Goal: Transaction & Acquisition: Purchase product/service

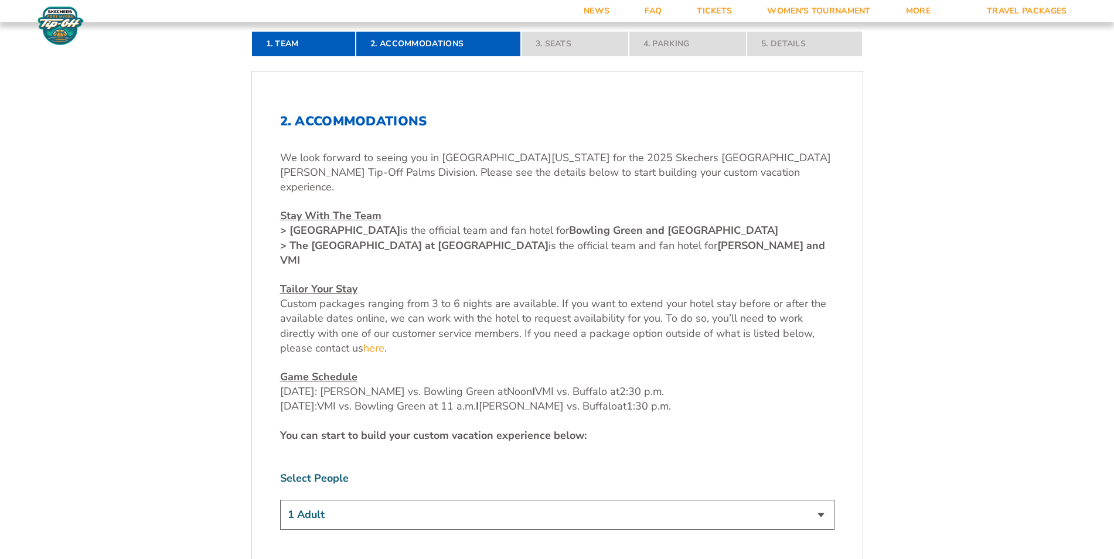
scroll to position [375, 0]
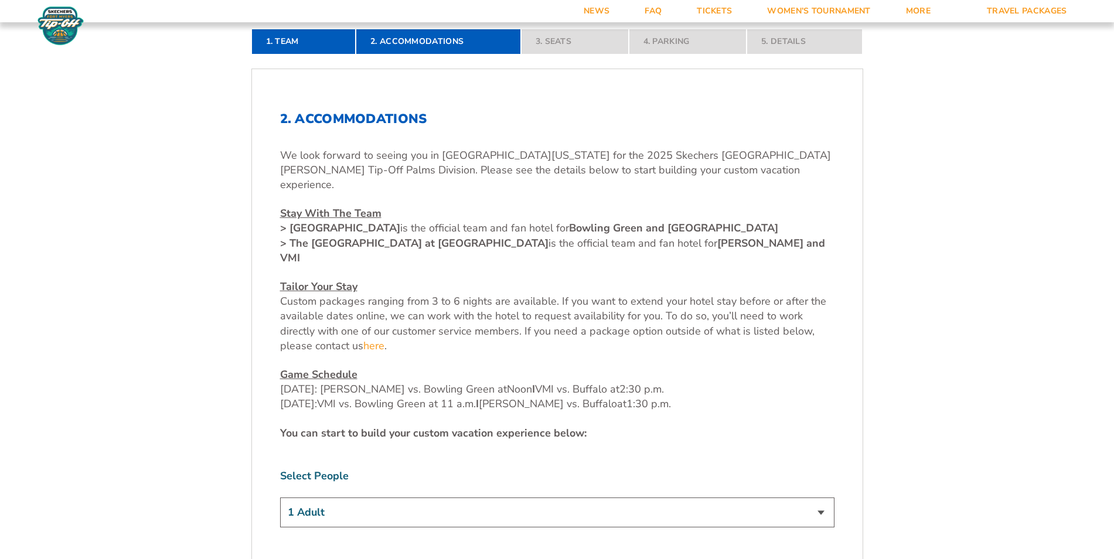
click at [823, 497] on select "1 Adult 2 Adults 3 Adults 4 Adults 2 Adults + 1 Child 2 Adults + 2 Children 2 A…" at bounding box center [557, 512] width 554 height 30
click at [280, 497] on select "1 Adult 2 Adults 3 Adults 4 Adults 2 Adults + 1 Child 2 Adults + 2 Children 2 A…" at bounding box center [557, 512] width 554 height 30
click at [799, 497] on select "1 Adult 2 Adults 3 Adults 4 Adults 2 Adults + 1 Child 2 Adults + 2 Children 2 A…" at bounding box center [557, 512] width 554 height 30
select select "2 Adults"
click at [280, 497] on select "1 Adult 2 Adults 3 Adults 4 Adults 2 Adults + 1 Child 2 Adults + 2 Children 2 A…" at bounding box center [557, 512] width 554 height 30
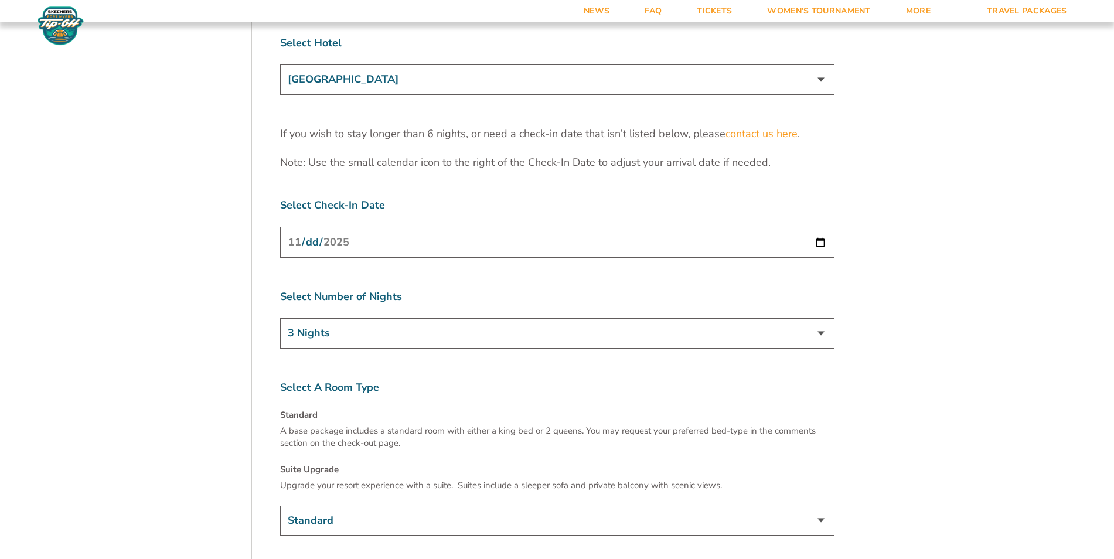
scroll to position [1691, 0]
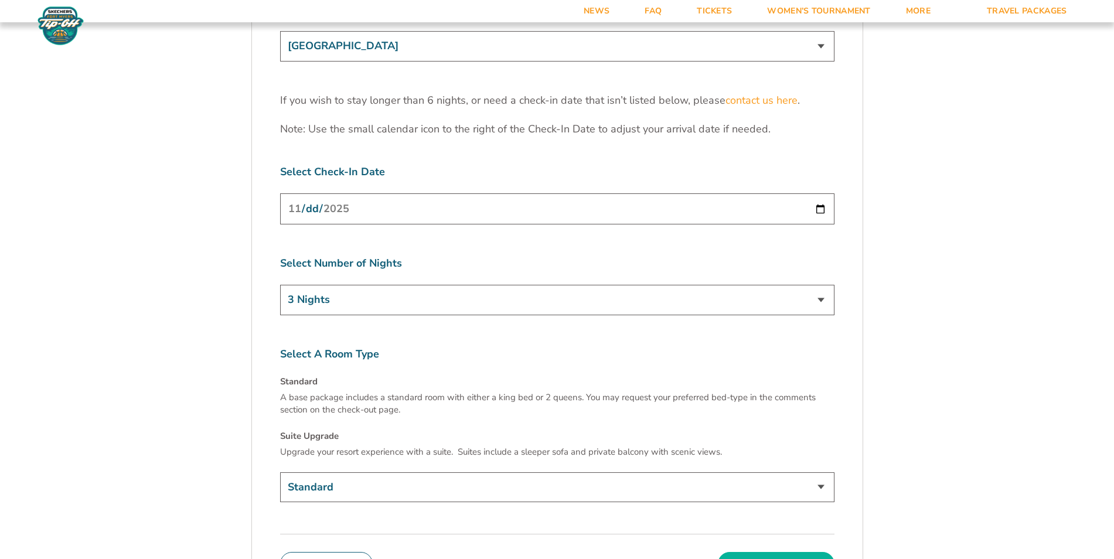
click at [807, 552] on button "Continue To Seats" at bounding box center [776, 563] width 116 height 23
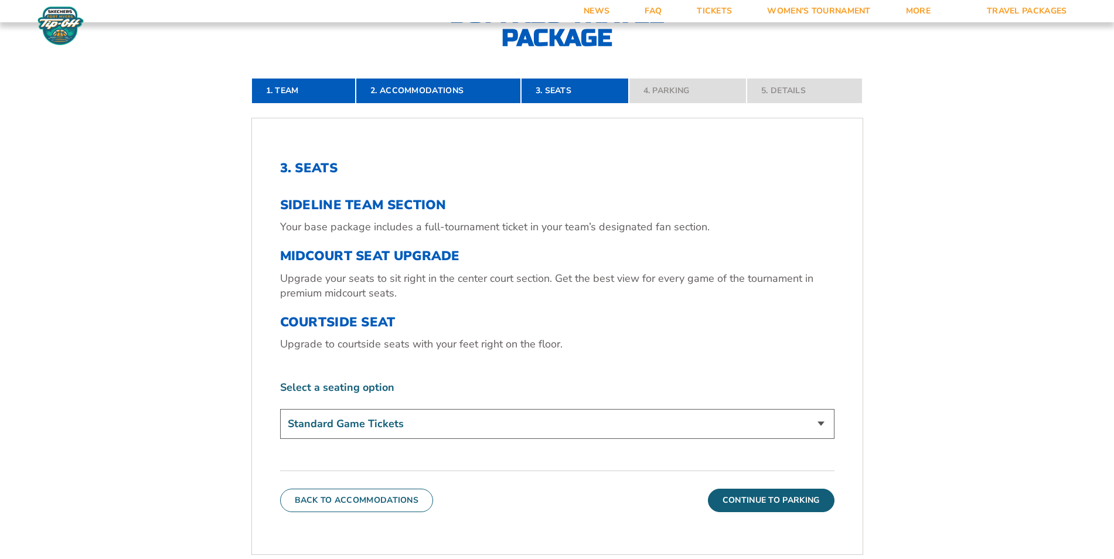
scroll to position [364, 0]
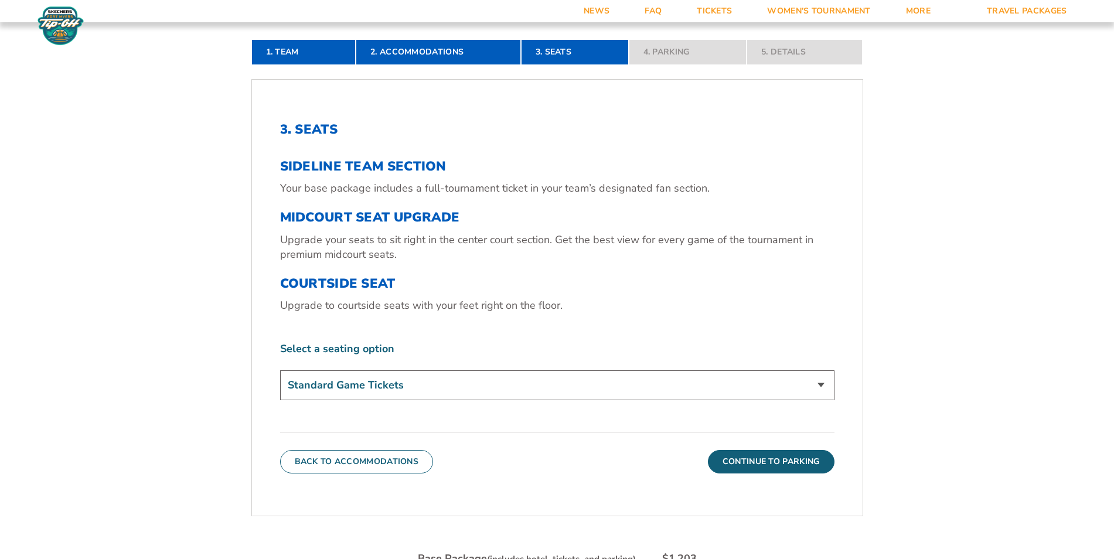
click at [820, 382] on select "Standard Game Tickets Midcourt Seat Upgrade (+$130 per person) Courtside Seat (…" at bounding box center [557, 385] width 554 height 30
click at [1058, 377] on form "Bowling Green Bowling Green Travel Package [GEOGRAPHIC_DATA] Bucknell Travel Pa…" at bounding box center [557, 215] width 1114 height 1159
click at [800, 458] on button "Continue To Parking" at bounding box center [771, 461] width 127 height 23
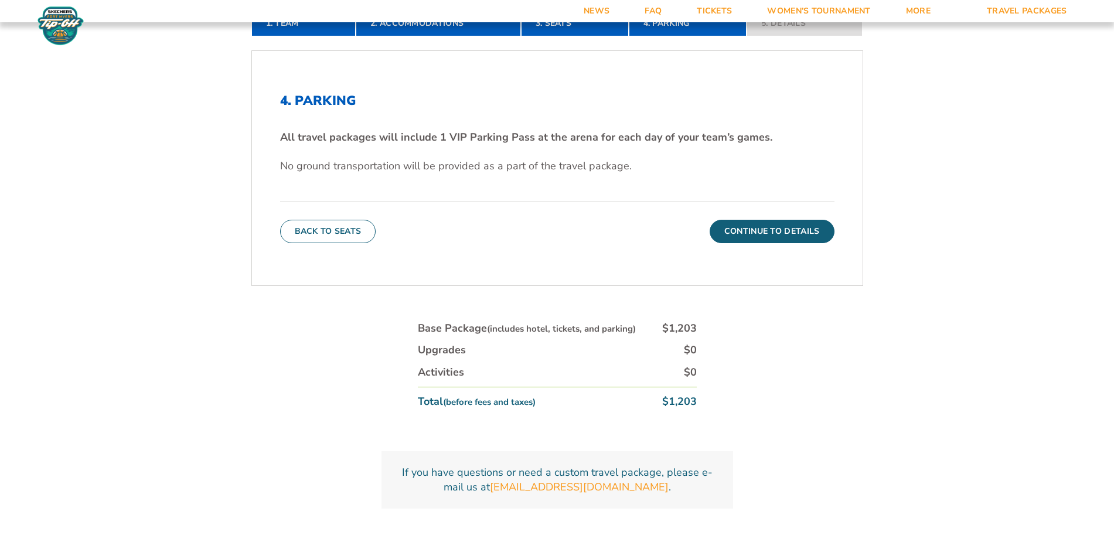
scroll to position [389, 0]
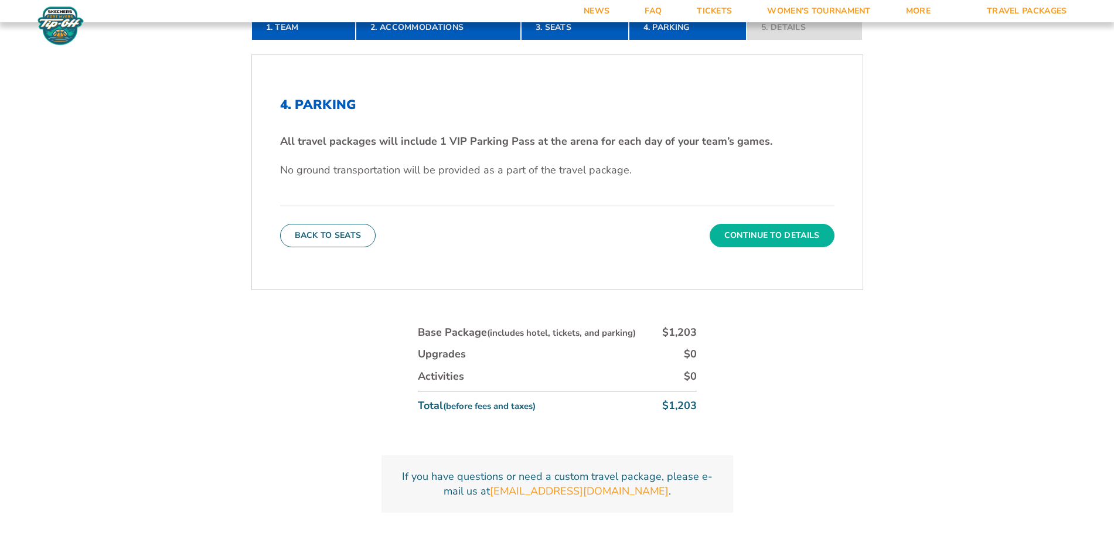
click at [774, 238] on button "Continue To Details" at bounding box center [772, 235] width 125 height 23
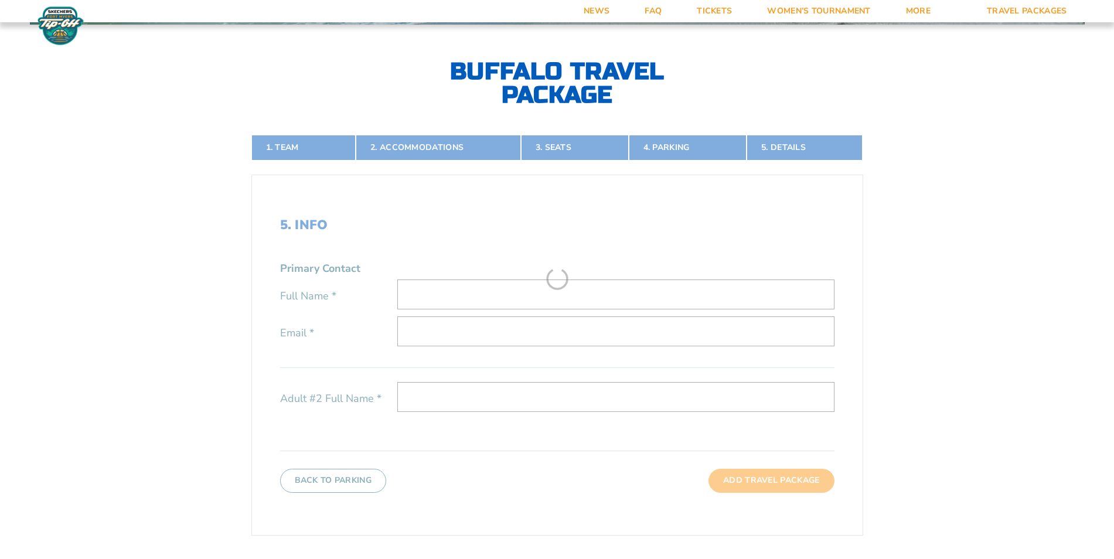
scroll to position [264, 0]
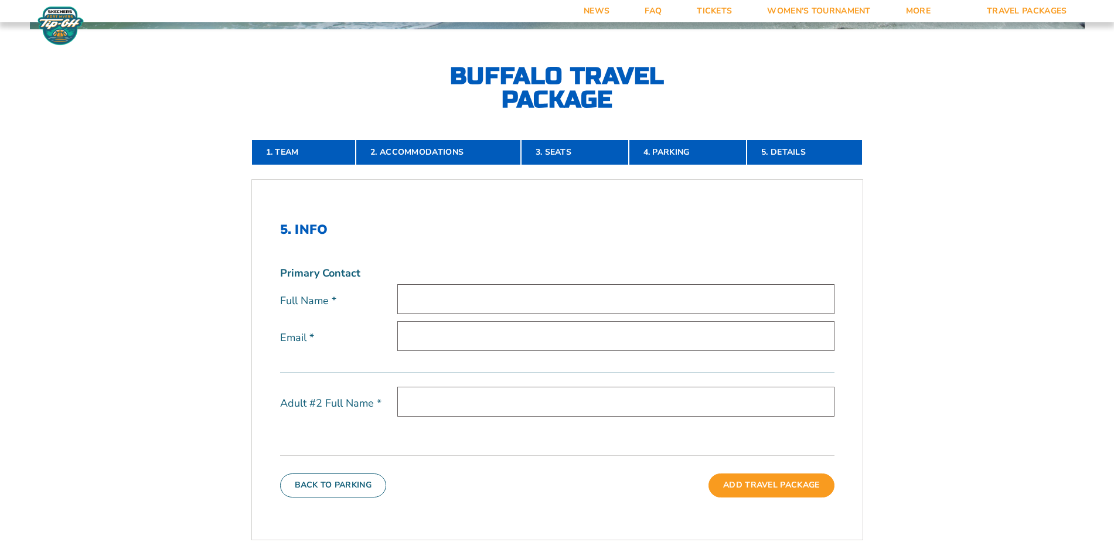
click at [469, 300] on input "text" at bounding box center [615, 299] width 437 height 30
type input "[PERSON_NAME] A Roll"
click at [446, 338] on input "email" at bounding box center [615, 336] width 437 height 30
type input "[EMAIL_ADDRESS][DOMAIN_NAME]"
click at [430, 403] on input "text" at bounding box center [615, 402] width 437 height 30
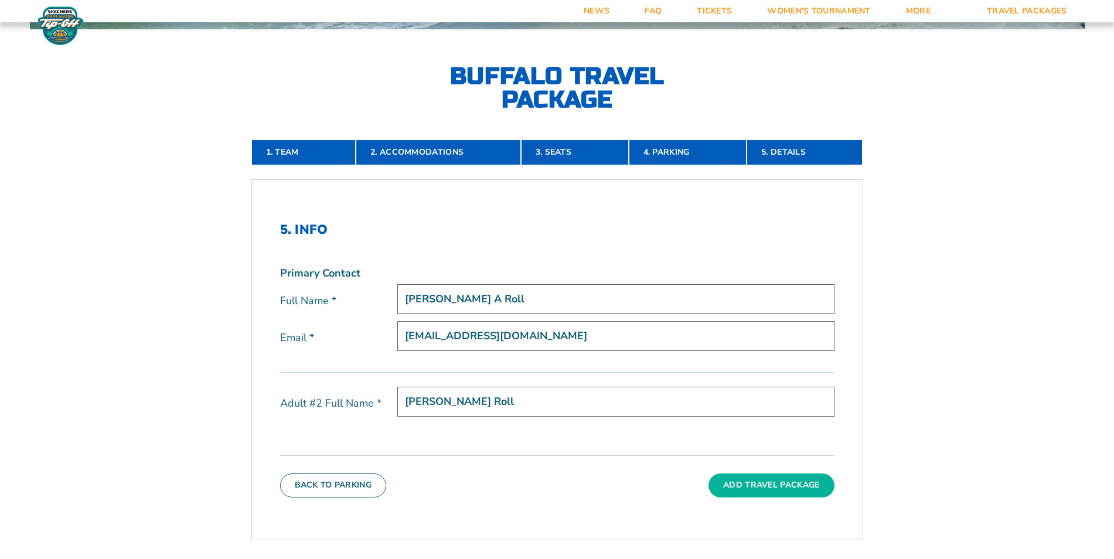
type input "[PERSON_NAME] Roll"
click at [799, 486] on button "Add Travel Package" at bounding box center [770, 484] width 125 height 23
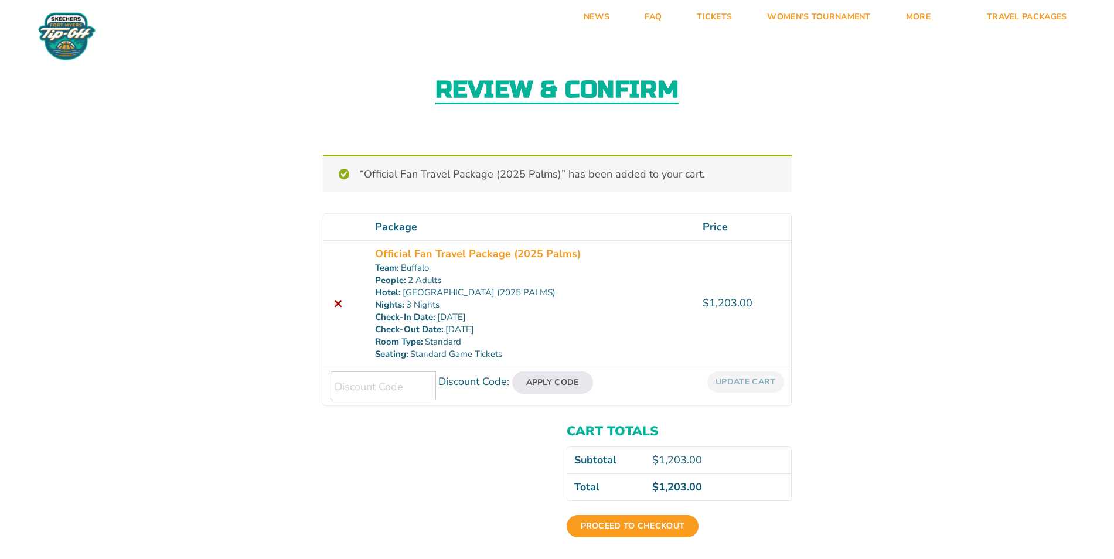
scroll to position [16, 0]
